Goal: Task Accomplishment & Management: Use online tool/utility

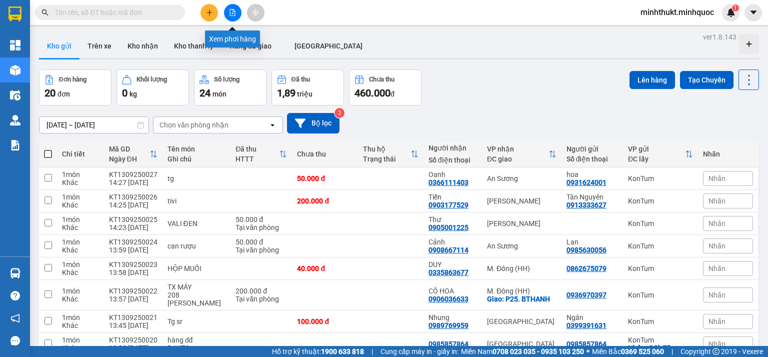
click at [235, 10] on icon "file-add" at bounding box center [232, 12] width 7 height 7
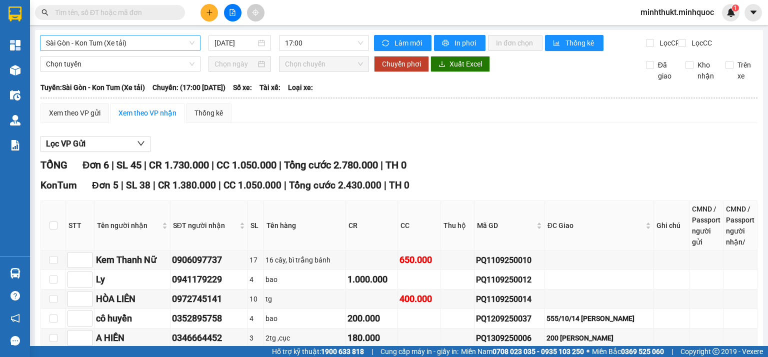
click at [115, 42] on span "Sài Gòn - Kon Tum (Xe tải)" at bounding box center [120, 42] width 148 height 15
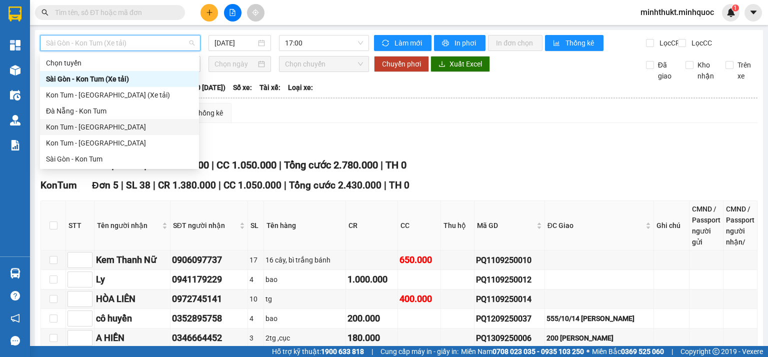
click at [72, 124] on div "Kon Tum - [GEOGRAPHIC_DATA]" at bounding box center [119, 126] width 147 height 11
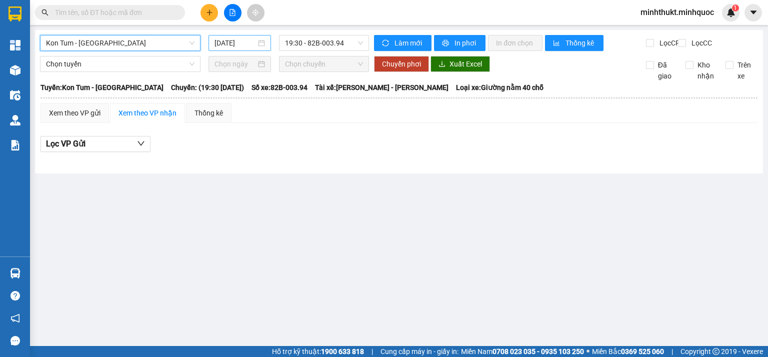
click at [245, 44] on input "[DATE]" at bounding box center [234, 42] width 41 height 11
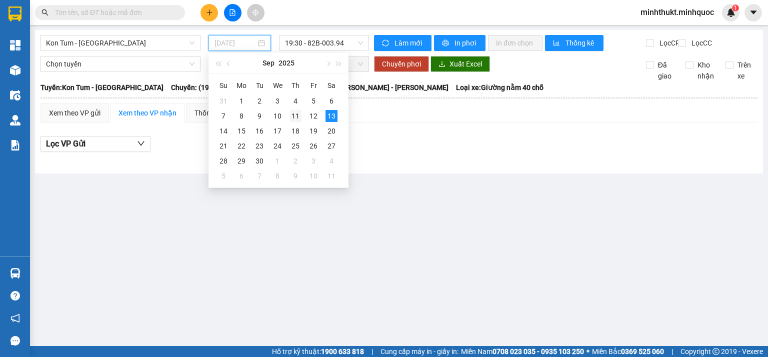
click at [291, 118] on div "11" at bounding box center [295, 116] width 12 height 12
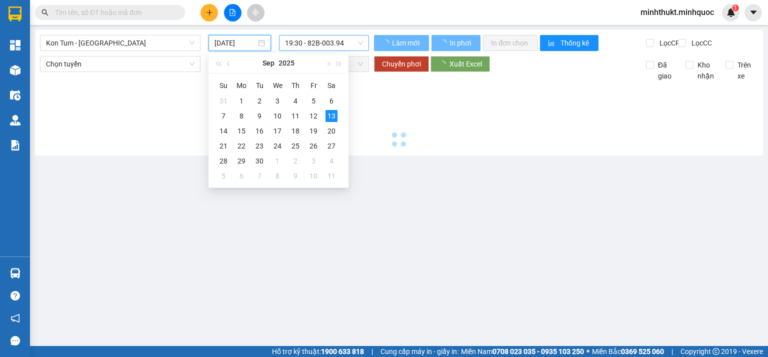
type input "[DATE]"
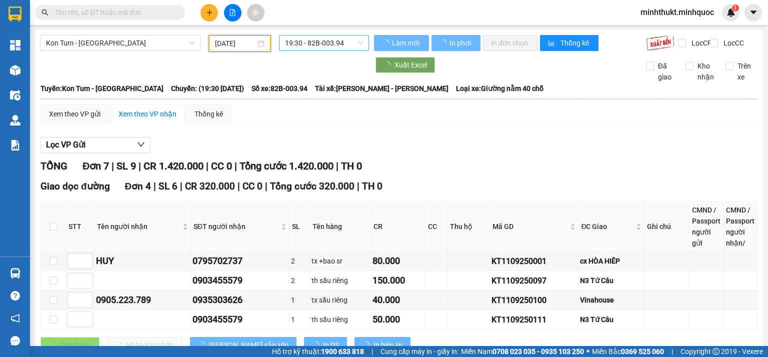
click at [315, 44] on span "19:30 - 82B-003.94" at bounding box center [324, 42] width 78 height 15
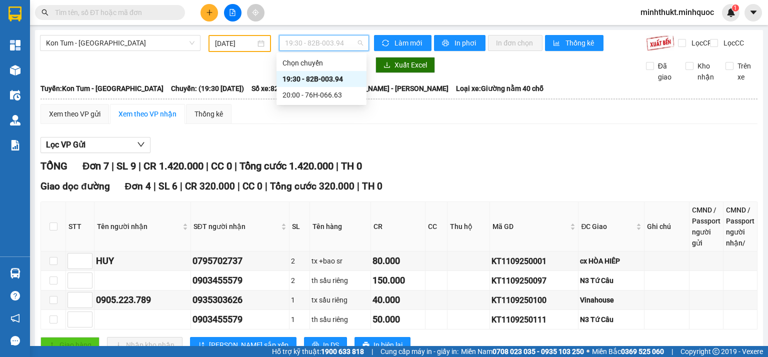
click at [328, 76] on div "19:30 - 82B-003.94" at bounding box center [321, 78] width 78 height 11
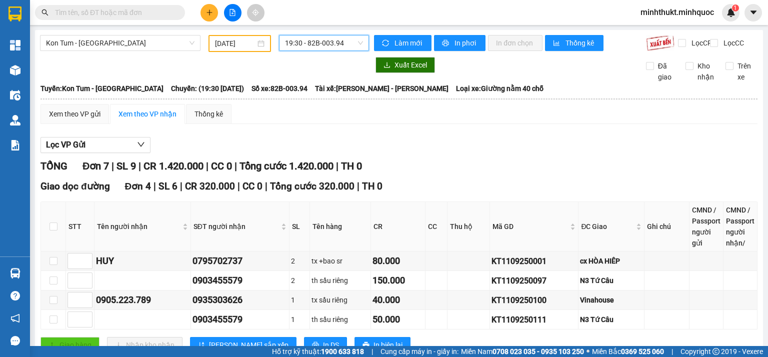
click at [304, 43] on span "19:30 - 82B-003.94" at bounding box center [324, 42] width 78 height 15
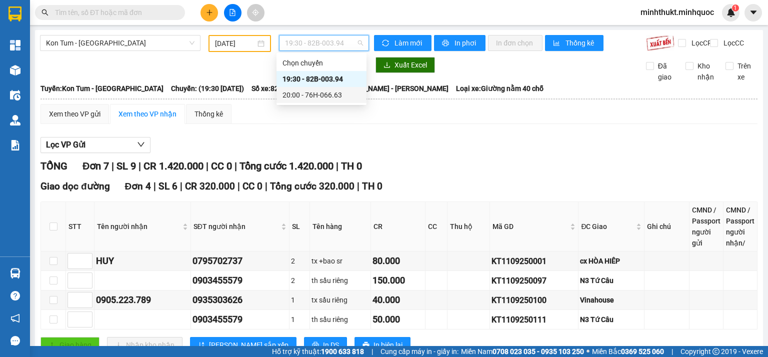
click at [316, 92] on div "20:00 - 76H-066.63" at bounding box center [321, 94] width 78 height 11
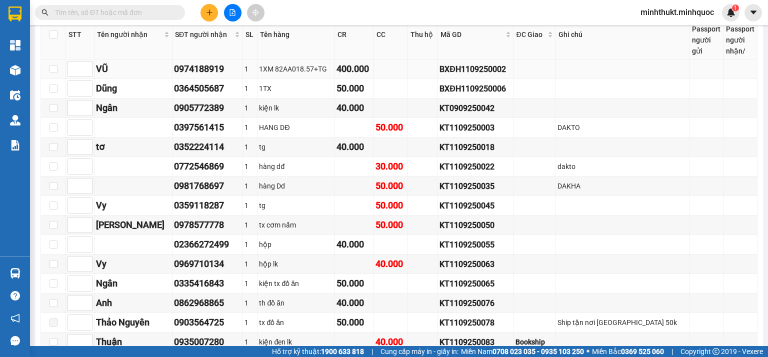
scroll to position [160, 0]
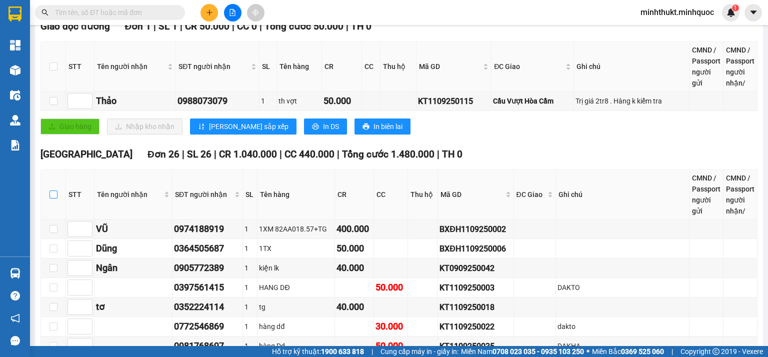
click at [50, 198] on input "checkbox" at bounding box center [53, 194] width 8 height 8
checkbox input "true"
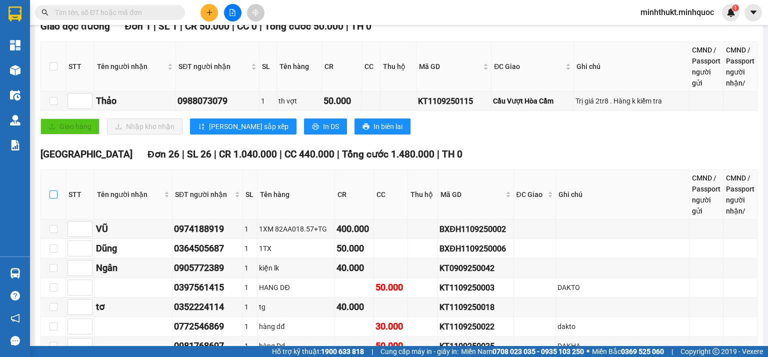
checkbox input "true"
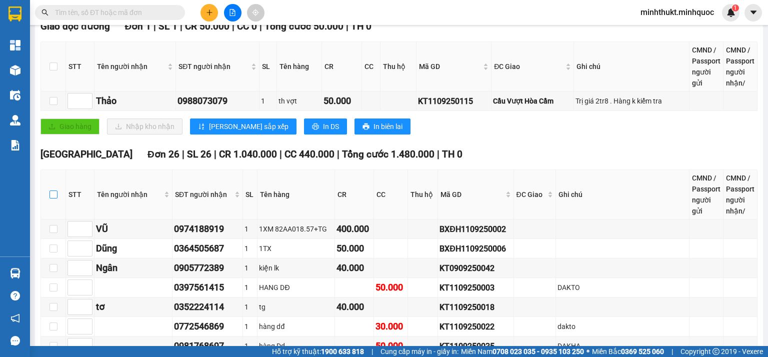
checkbox input "true"
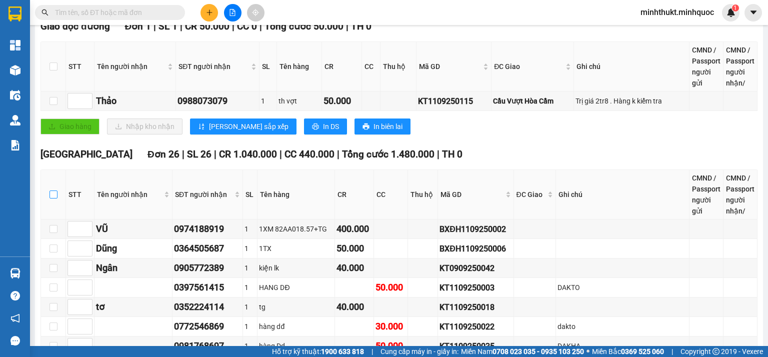
checkbox input "true"
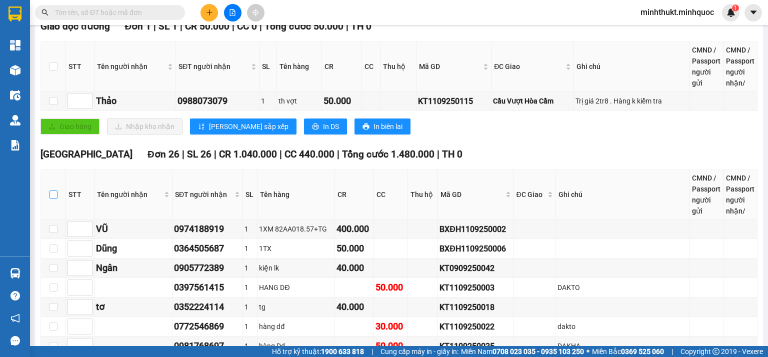
checkbox input "true"
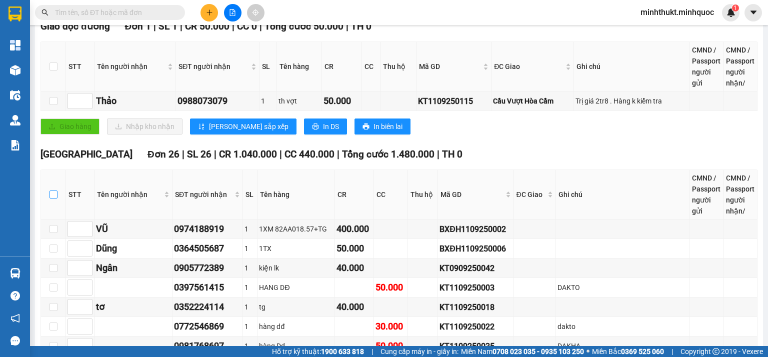
checkbox input "true"
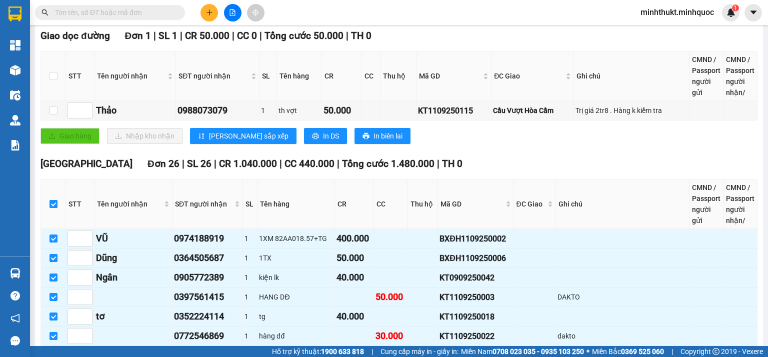
scroll to position [0, 0]
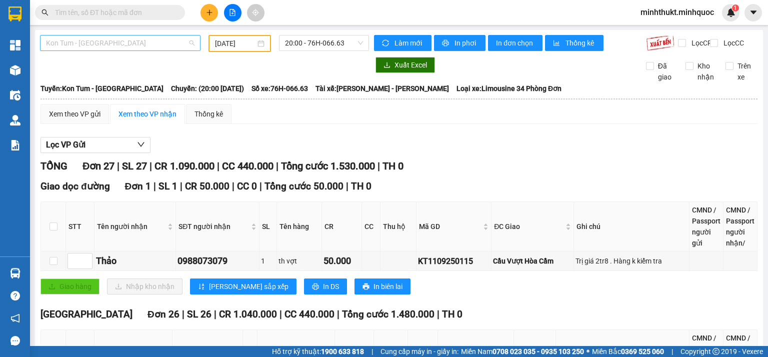
click at [159, 43] on span "Kon Tum - [GEOGRAPHIC_DATA]" at bounding box center [120, 42] width 148 height 15
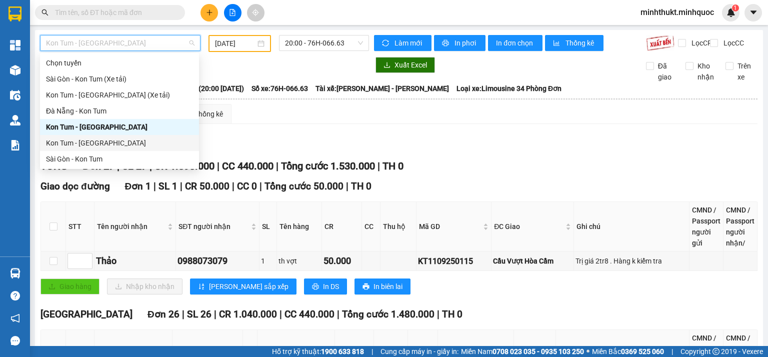
click at [79, 148] on div "Kon Tum - [GEOGRAPHIC_DATA]" at bounding box center [119, 142] width 147 height 11
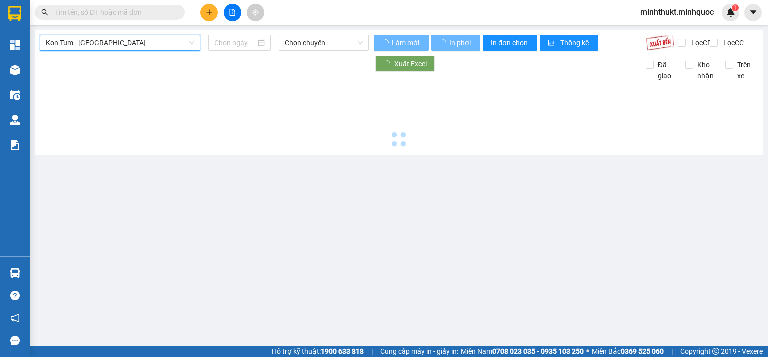
type input "[DATE]"
